Goal: Information Seeking & Learning: Learn about a topic

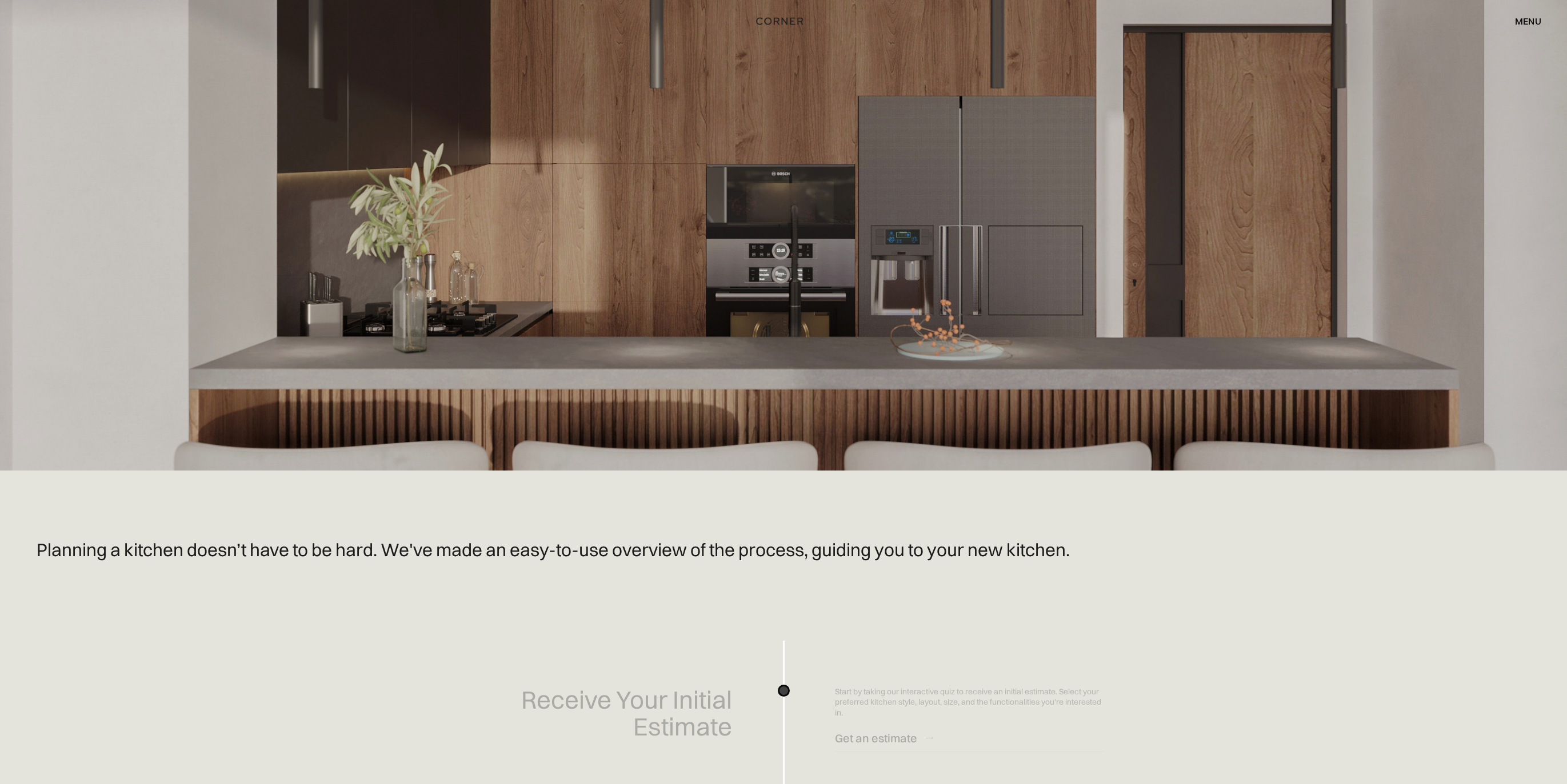
click at [1520, 17] on div "menu" at bounding box center [1528, 21] width 27 height 9
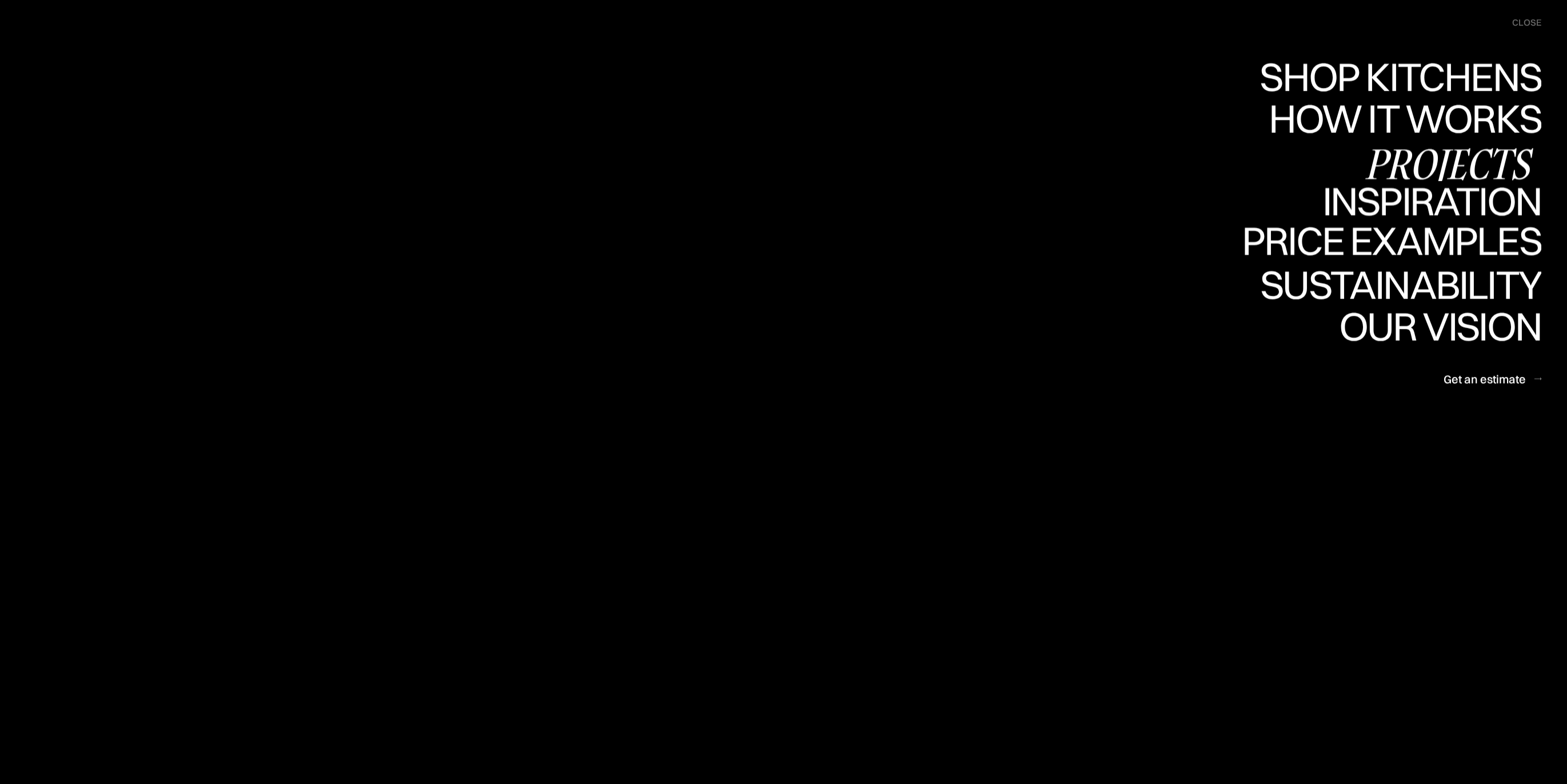
click at [1419, 155] on div "Projects" at bounding box center [1448, 163] width 185 height 40
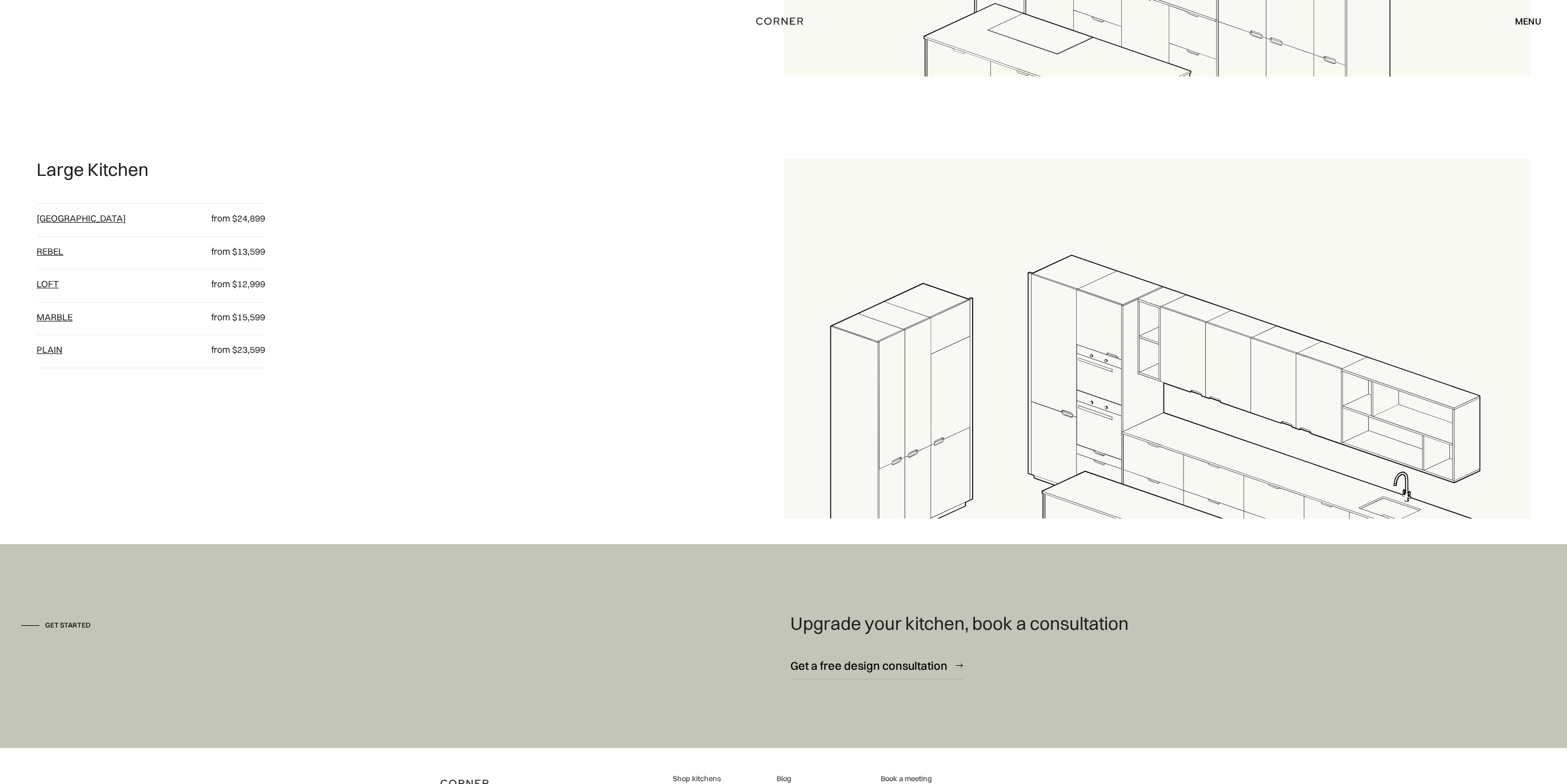
scroll to position [1690, 0]
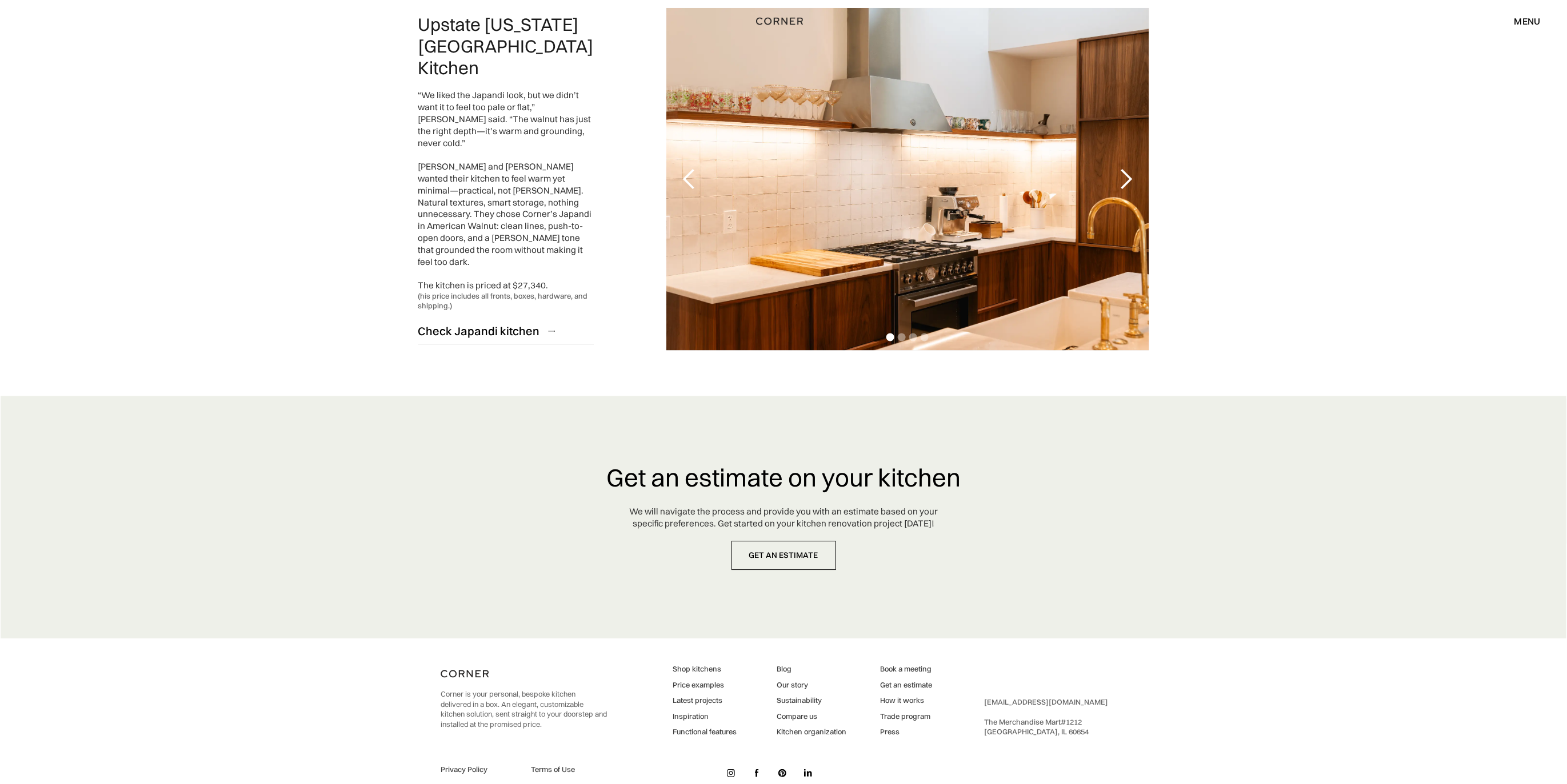
scroll to position [2651, 0]
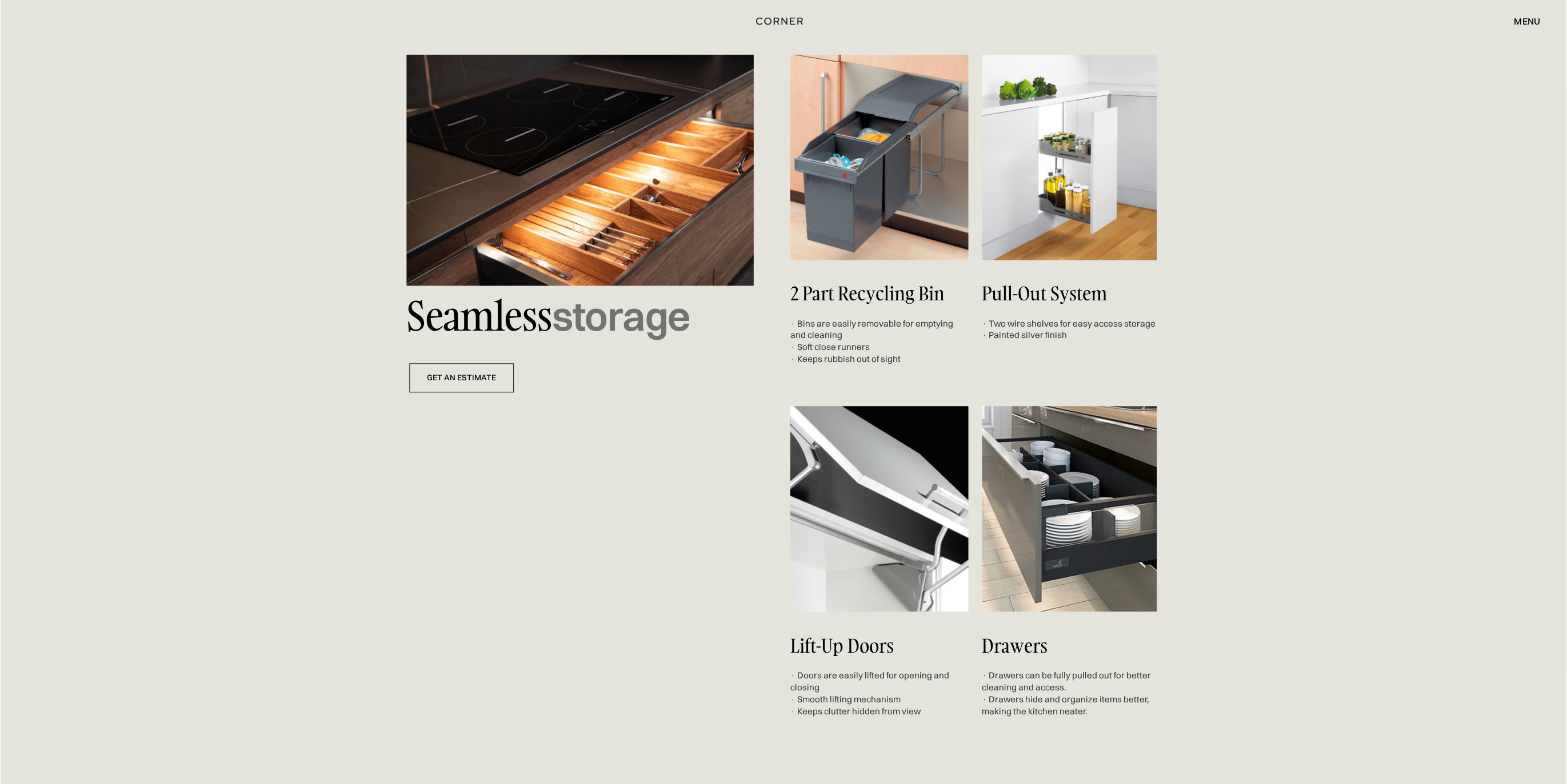
scroll to position [3978, 0]
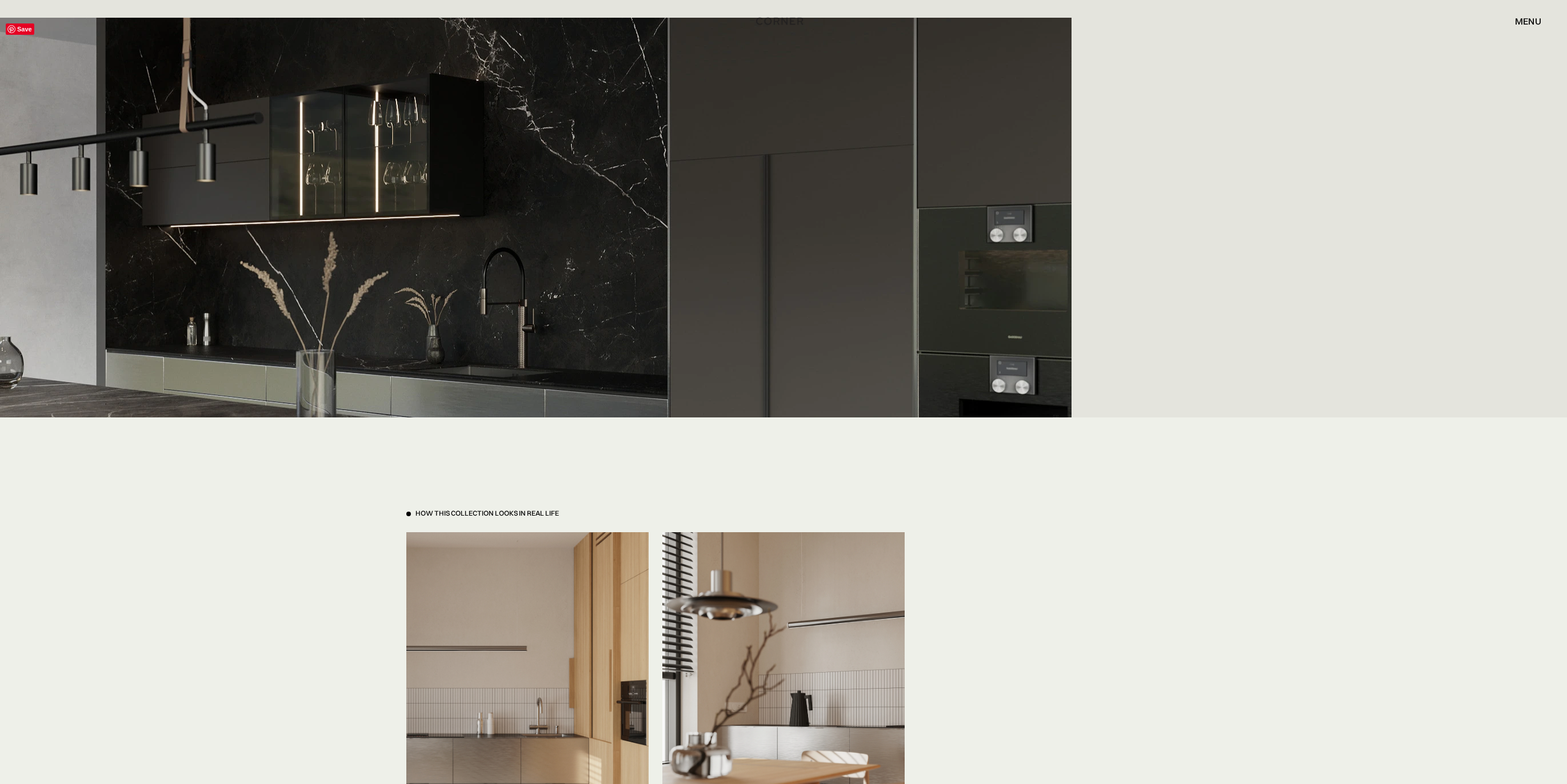
scroll to position [2472, 0]
